Goal: Task Accomplishment & Management: Use online tool/utility

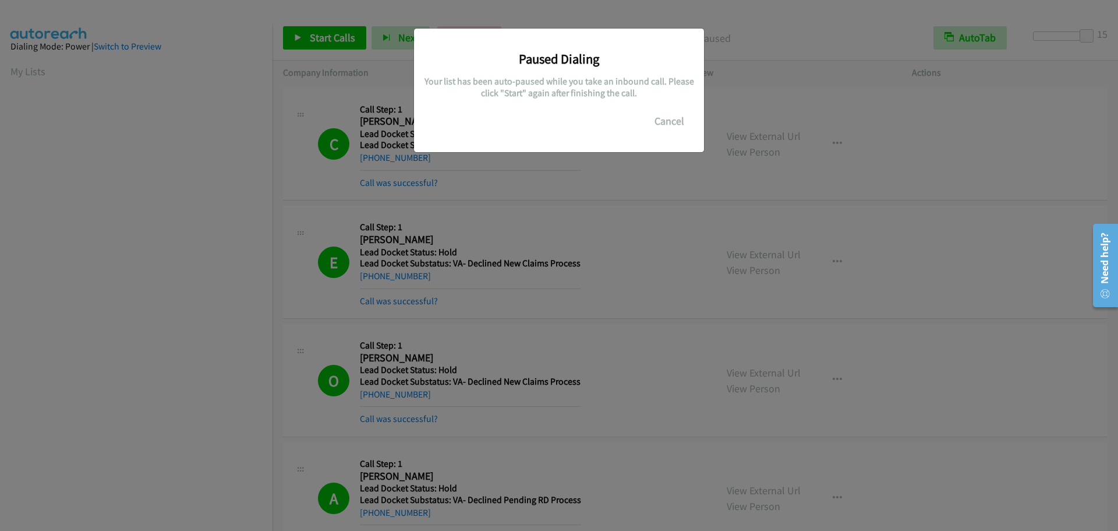
scroll to position [123, 0]
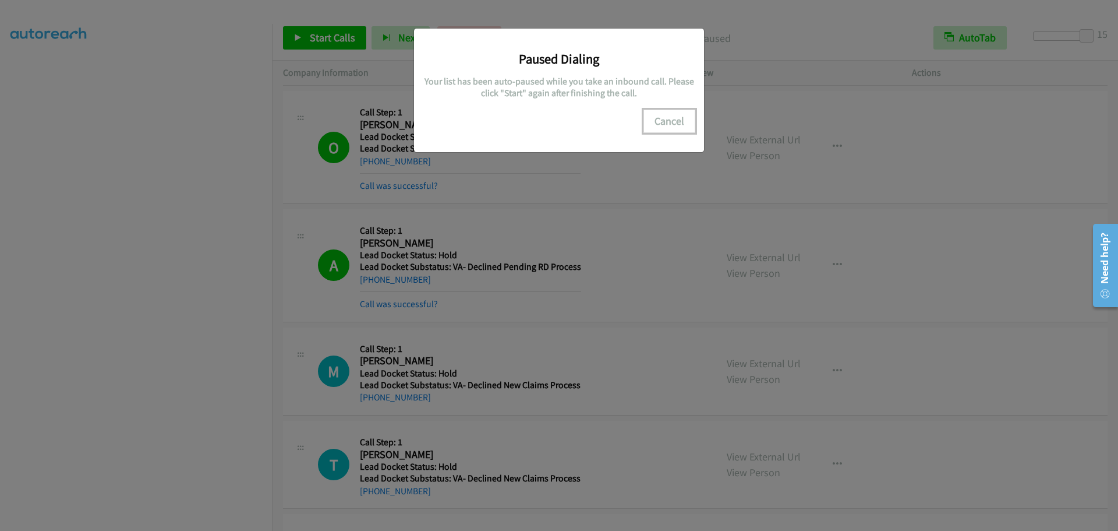
click at [669, 113] on button "Cancel" at bounding box center [670, 121] width 52 height 23
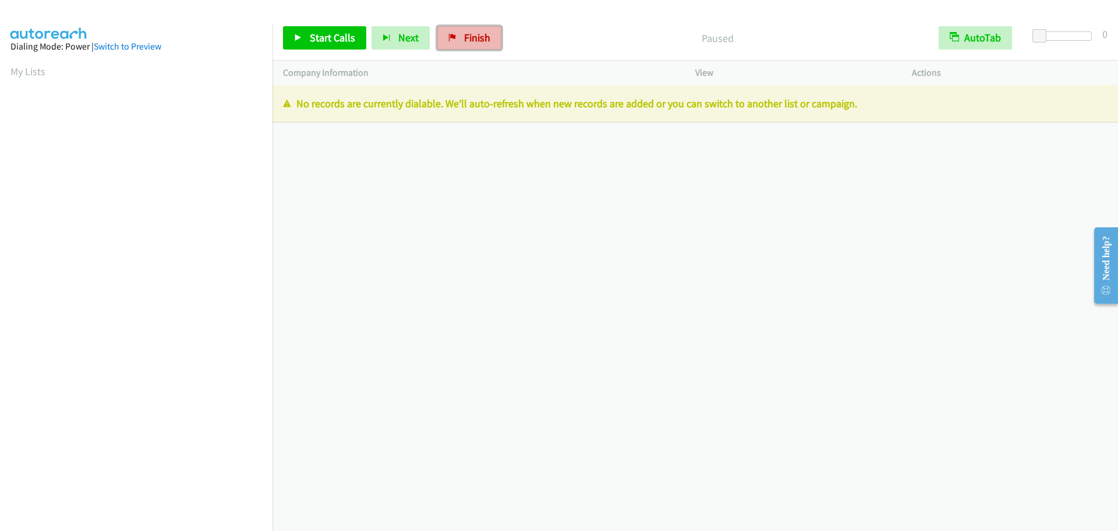
click at [474, 34] on span "Finish" at bounding box center [477, 37] width 26 height 13
